Goal: Information Seeking & Learning: Learn about a topic

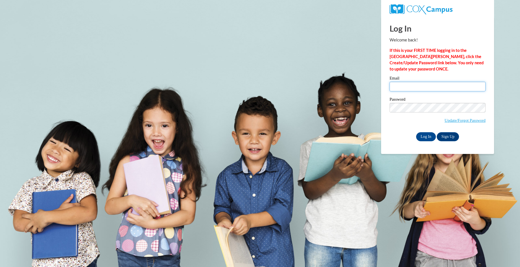
click at [398, 89] on input "Email" at bounding box center [438, 87] width 96 height 10
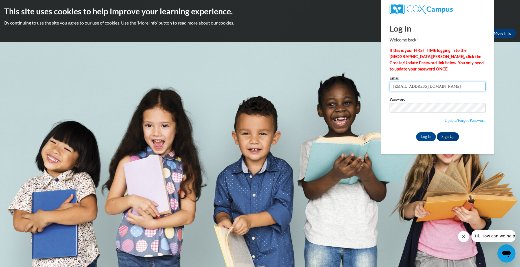
drag, startPoint x: 420, startPoint y: 84, endPoint x: 519, endPoint y: 57, distance: 103.6
click at [519, 57] on body "This site uses cookies to help improve your learning experience. By continuing …" at bounding box center [260, 133] width 520 height 267
type input "Beate_hill@yahoo.com"
click at [383, 107] on div "Log In Welcome back! If this is your FIRST TIME logging in to the NEW Cox Campu…" at bounding box center [437, 85] width 121 height 137
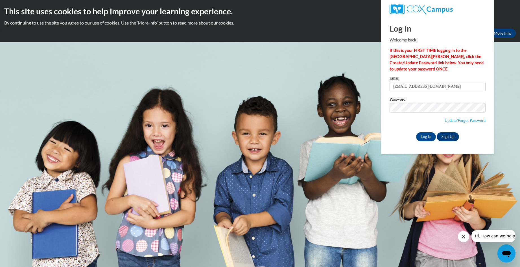
click at [383, 107] on div "Log In Welcome back! If this is your FIRST TIME logging in to the NEW Cox Campu…" at bounding box center [437, 85] width 121 height 137
click at [384, 107] on div "Log In Welcome back! If this is your FIRST TIME logging in to the NEW Cox Campu…" at bounding box center [437, 85] width 121 height 137
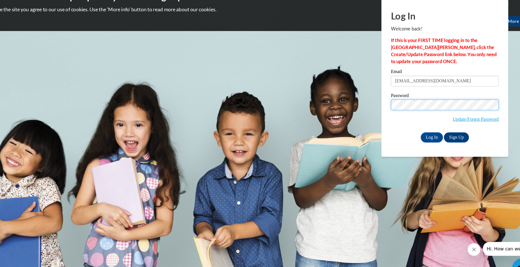
click at [416, 132] on input "Log In" at bounding box center [426, 136] width 20 height 9
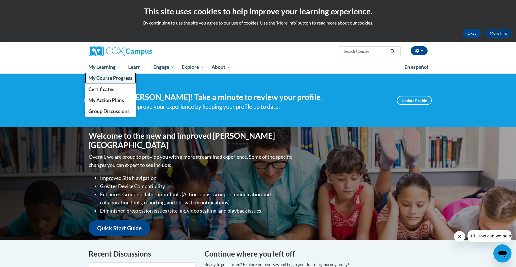
click at [103, 78] on span "My Course Progress" at bounding box center [110, 78] width 44 height 6
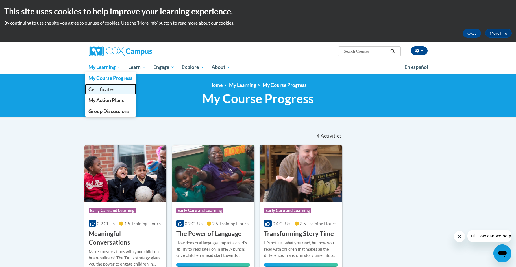
click at [110, 90] on span "Certificates" at bounding box center [101, 89] width 26 height 6
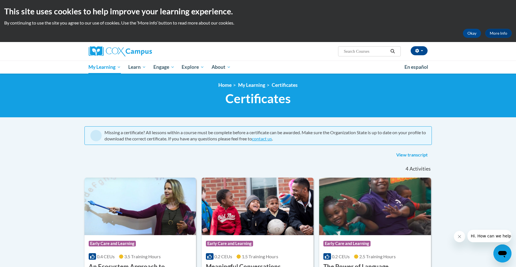
click at [363, 51] on input "Search..." at bounding box center [365, 51] width 45 height 7
type input "mayor"
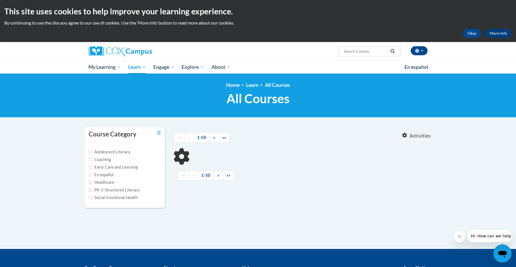
type input "mayor"
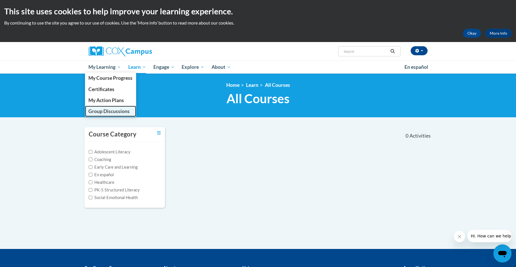
click at [108, 112] on span "Group Discussions" at bounding box center [108, 111] width 41 height 6
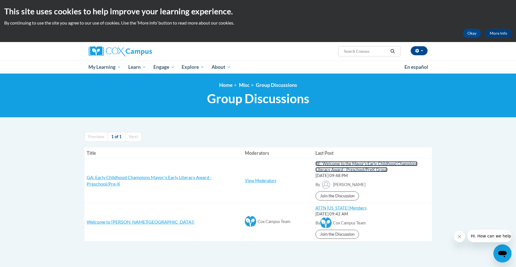
click at [324, 164] on link "RE: Welcome to the Mayor's Early Childhood Champions Literacy Award - Preschool…" at bounding box center [366, 166] width 102 height 11
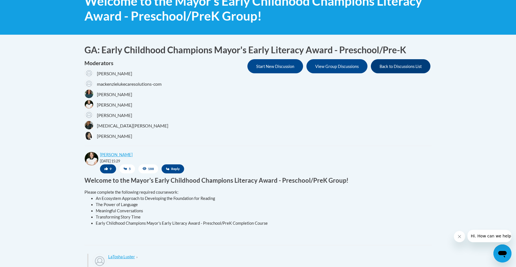
scroll to position [113, 0]
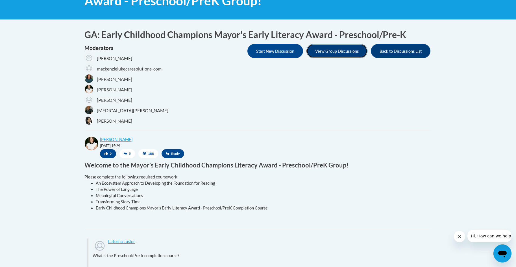
click at [339, 50] on button "View Group Discussions" at bounding box center [336, 51] width 61 height 14
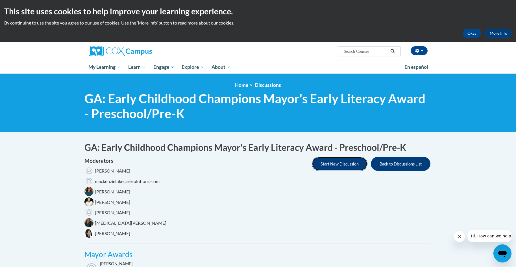
click at [325, 167] on button "Start New Discussion" at bounding box center [340, 164] width 56 height 14
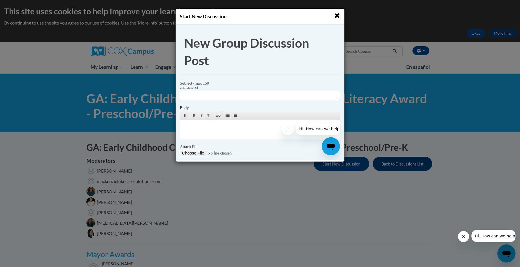
click at [336, 15] on span "button" at bounding box center [337, 16] width 6 height 6
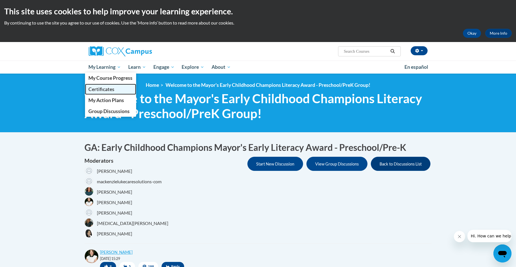
click at [108, 93] on link "Certificates" at bounding box center [110, 89] width 51 height 11
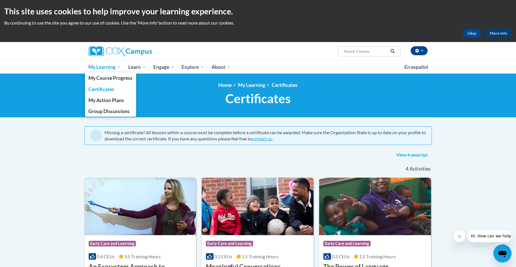
click at [114, 66] on span "My Learning" at bounding box center [104, 67] width 32 height 7
click at [116, 102] on span "My Action Plans" at bounding box center [106, 100] width 36 height 6
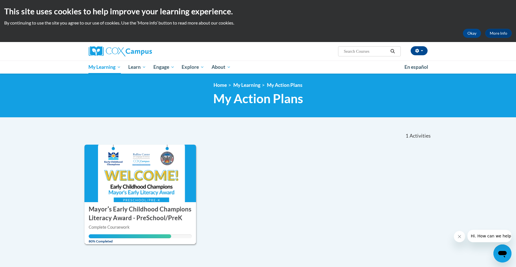
click at [113, 215] on h3 "Mayorʹs Early Childhood Champions Literacy Award - PreSchool/PreK" at bounding box center [140, 214] width 103 height 18
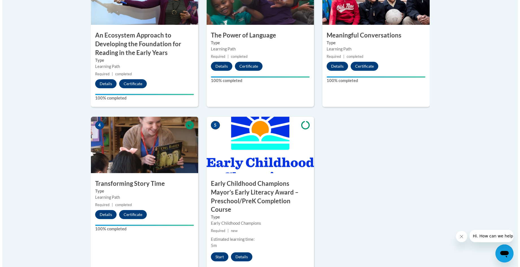
scroll to position [269, 0]
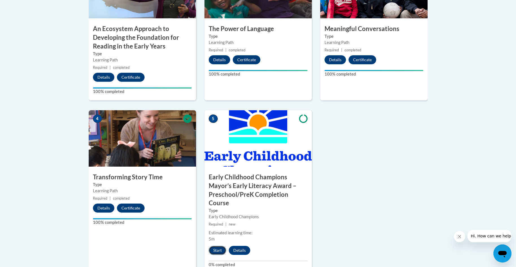
click at [213, 252] on button "Start" at bounding box center [218, 250] width 18 height 9
